Goal: Task Accomplishment & Management: Use online tool/utility

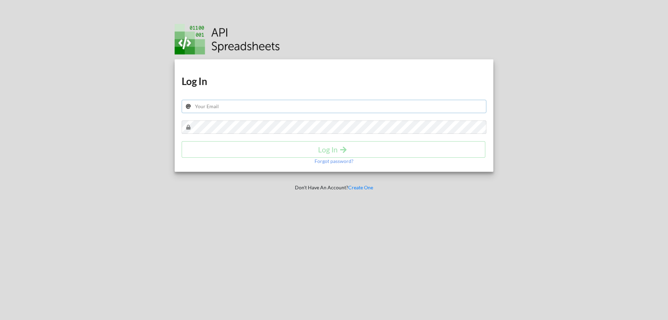
click at [277, 107] on input "text" at bounding box center [334, 106] width 305 height 13
type input "owenbennett987@gmail.com"
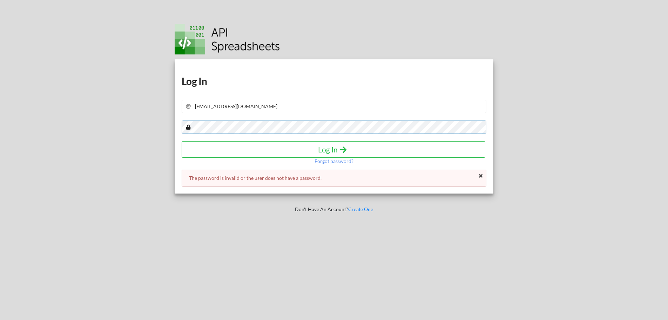
click at [104, 112] on div "Download hidden Download hidden Log In owenbennett987@gmail.com Log In Forgot p…" at bounding box center [334, 160] width 679 height 320
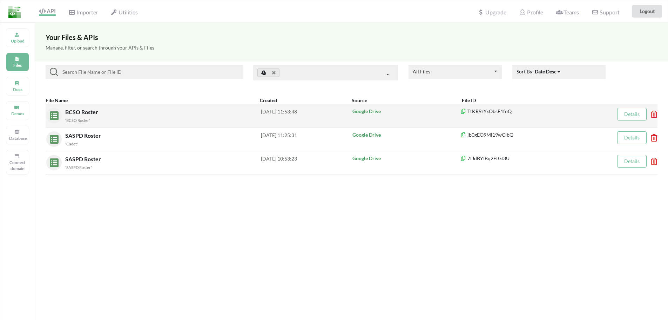
click at [116, 120] on div "'BCSO Roster'" at bounding box center [163, 119] width 196 height 7
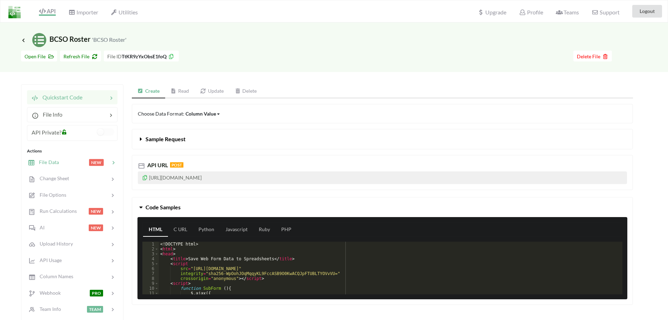
click at [90, 164] on span "NEW" at bounding box center [96, 162] width 15 height 7
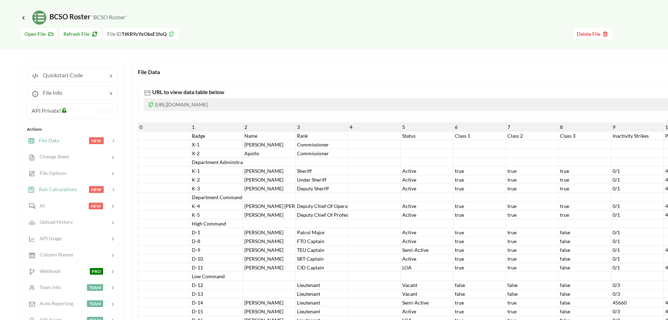
scroll to position [35, 0]
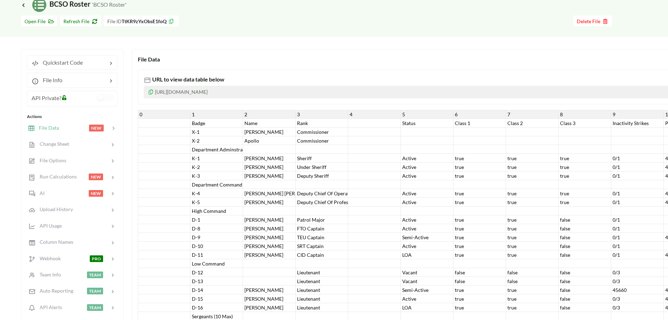
click at [314, 70] on div "URL to view data table below [URL][DOMAIN_NAME]" at bounding box center [487, 86] width 699 height 35
